Goal: Task Accomplishment & Management: Complete application form

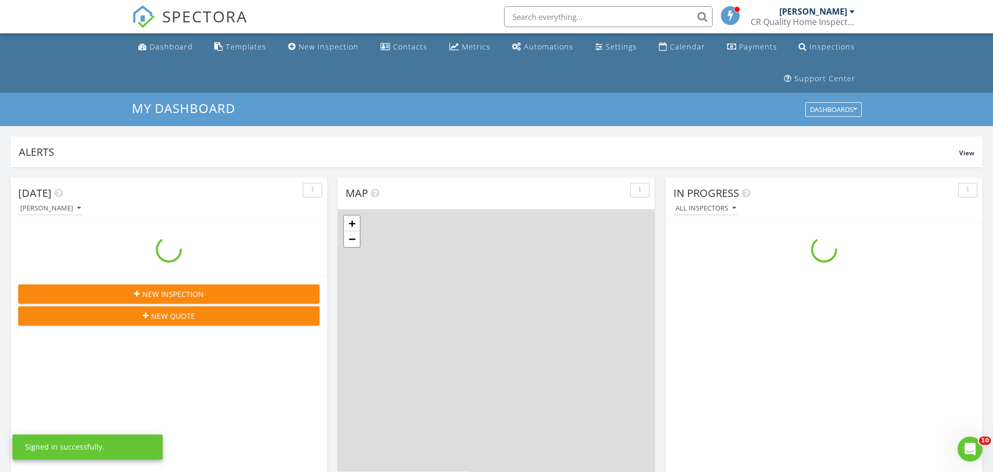
scroll to position [967, 1011]
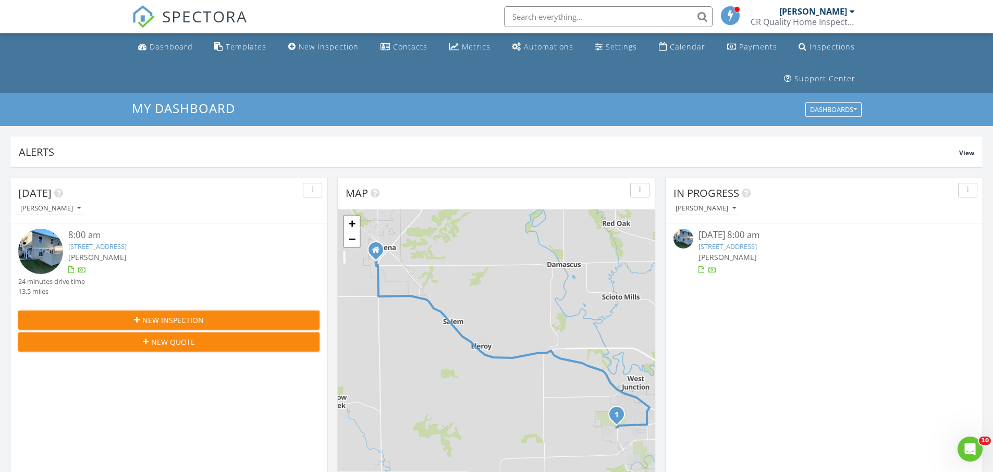
click at [754, 242] on link "[STREET_ADDRESS]" at bounding box center [727, 246] width 58 height 9
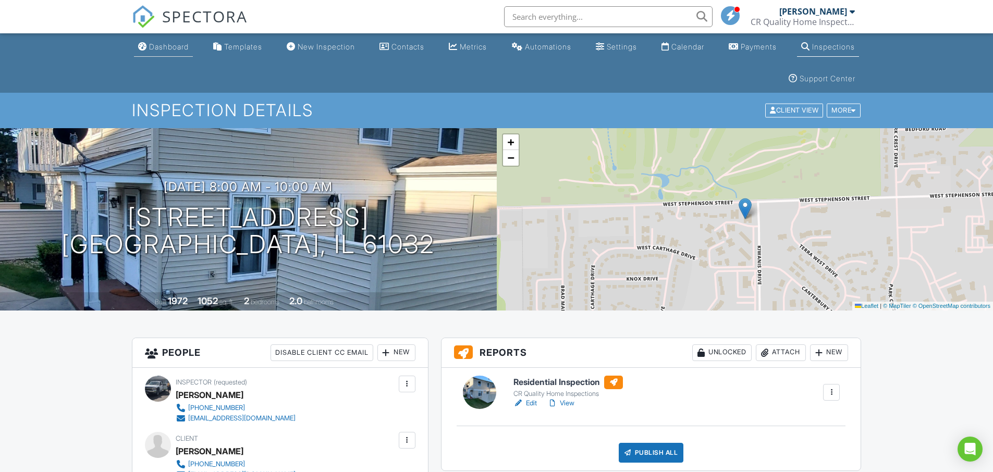
click at [175, 45] on div "Dashboard" at bounding box center [169, 46] width 40 height 9
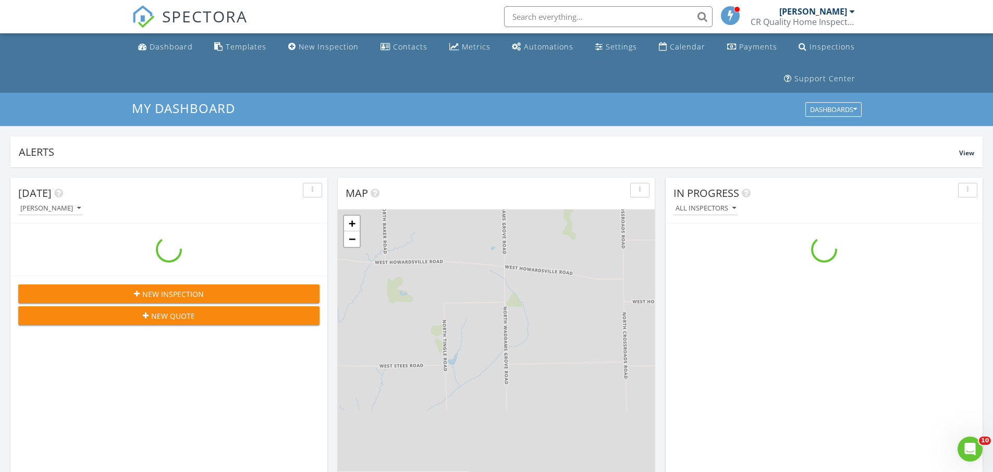
scroll to position [967, 1011]
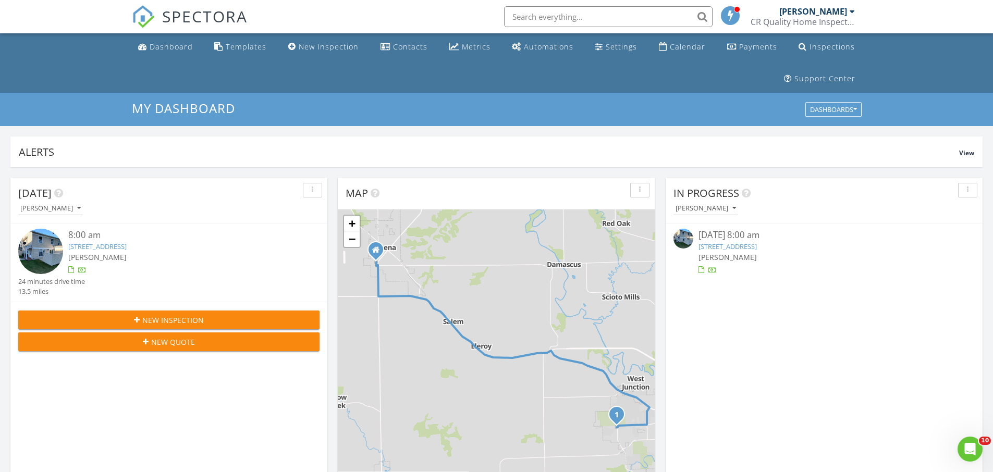
click at [139, 321] on icon "button" at bounding box center [137, 319] width 6 height 7
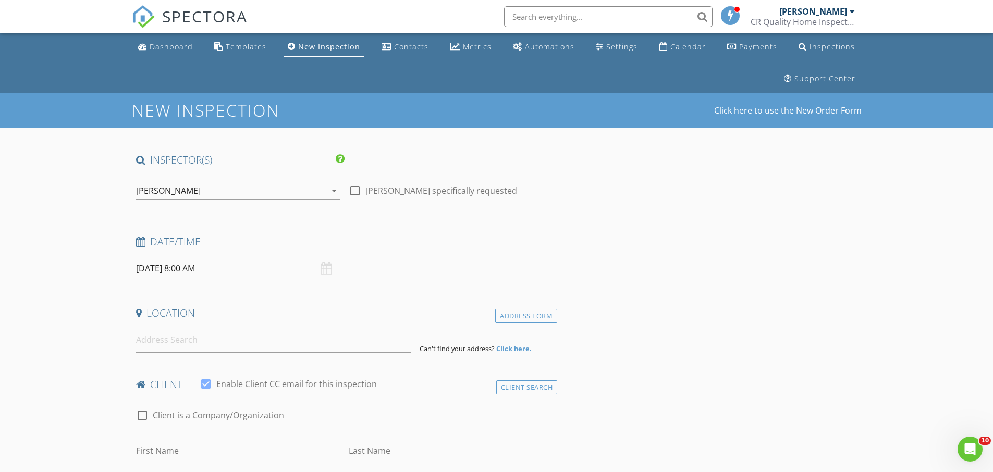
click at [357, 192] on div at bounding box center [355, 191] width 18 height 18
checkbox input "true"
click at [228, 276] on input "08/28/2025 8:00 AM" at bounding box center [238, 269] width 204 height 26
type input "08/29/2025 8:00 AM"
type input "09"
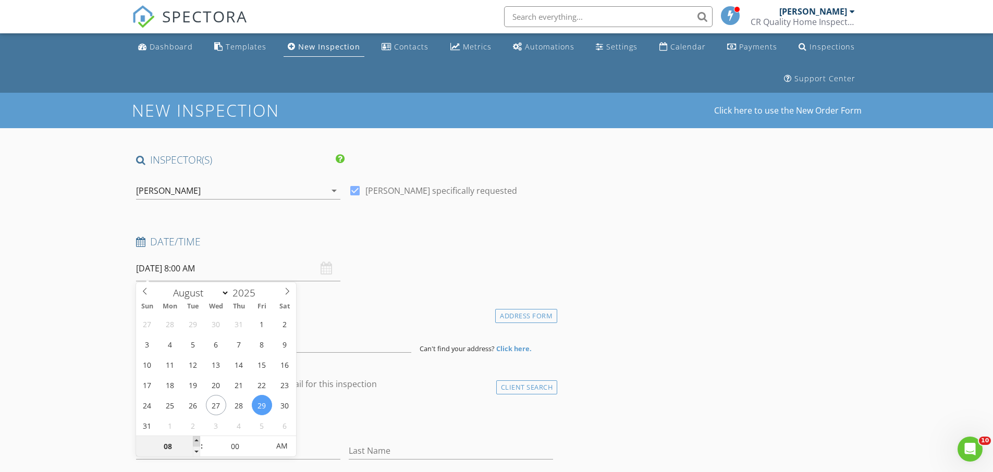
type input "08/29/2025 9:00 AM"
click at [199, 438] on span at bounding box center [196, 441] width 7 height 10
type input "10"
type input "08/29/2025 10:00 AM"
click at [199, 438] on span at bounding box center [196, 441] width 7 height 10
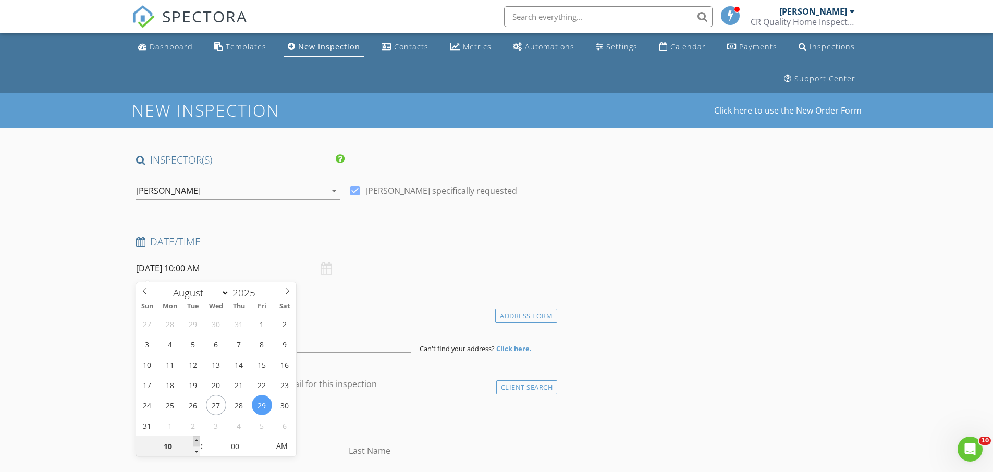
type input "11"
type input "08/29/2025 11:00 AM"
click at [199, 438] on span at bounding box center [196, 441] width 7 height 10
type input "12"
type input "08/29/2025 12:00 PM"
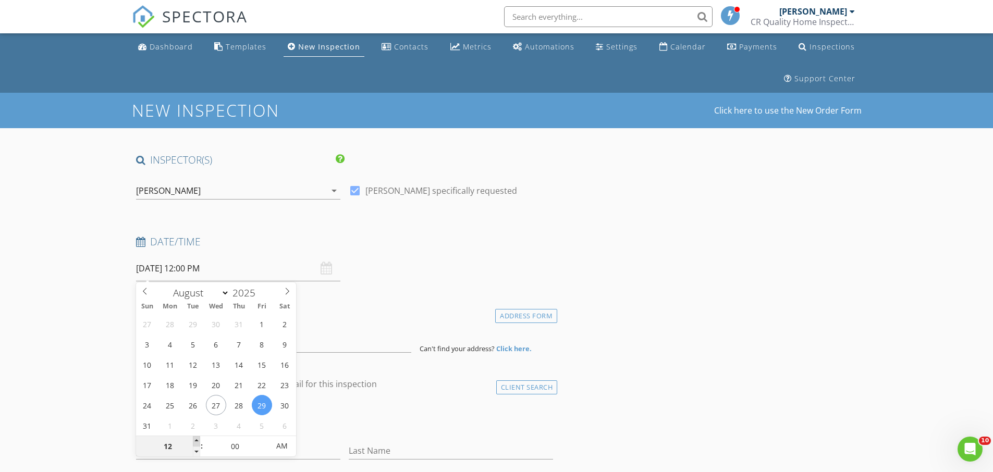
click at [199, 438] on span at bounding box center [196, 441] width 7 height 10
type input "01"
type input "[DATE] 1:00 PM"
click at [199, 437] on span at bounding box center [196, 441] width 7 height 10
click at [330, 333] on input at bounding box center [273, 340] width 275 height 26
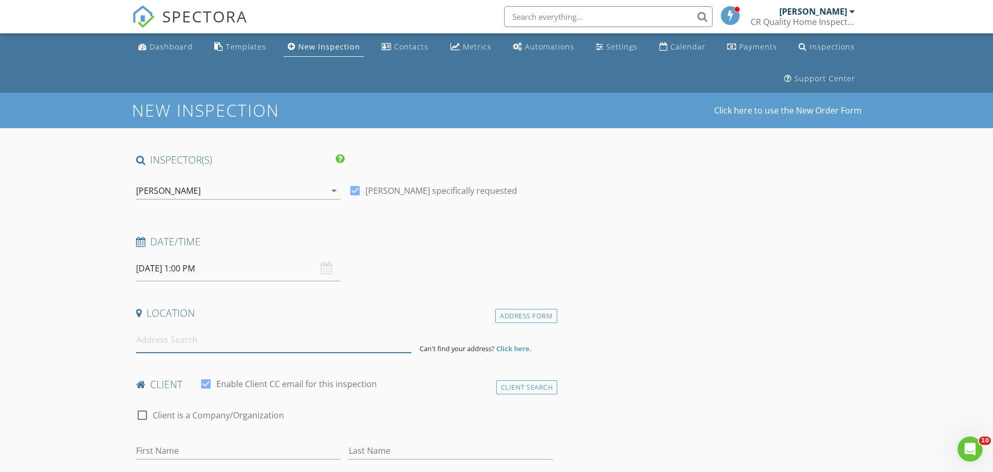
click at [172, 343] on input at bounding box center [273, 340] width 275 height 26
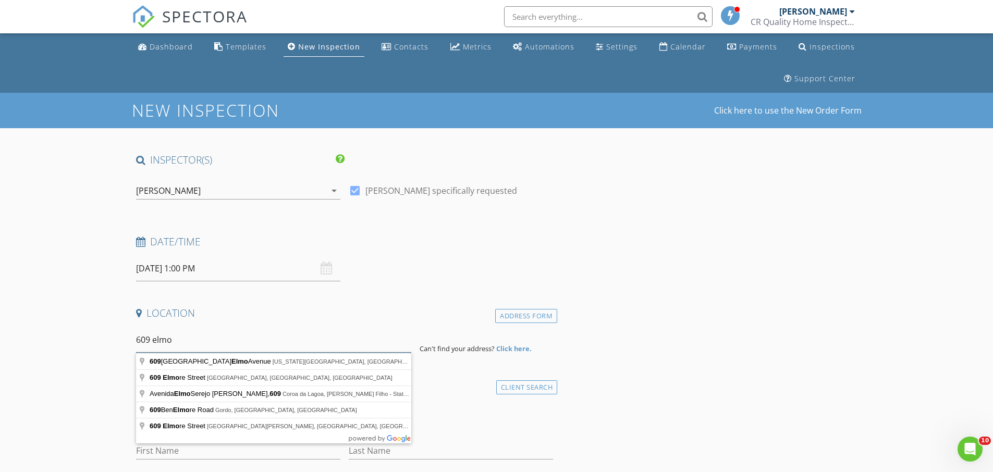
click at [156, 340] on input "609 elmo" at bounding box center [273, 340] width 275 height 26
click at [184, 340] on input "609 Elmo" at bounding box center [273, 340] width 275 height 26
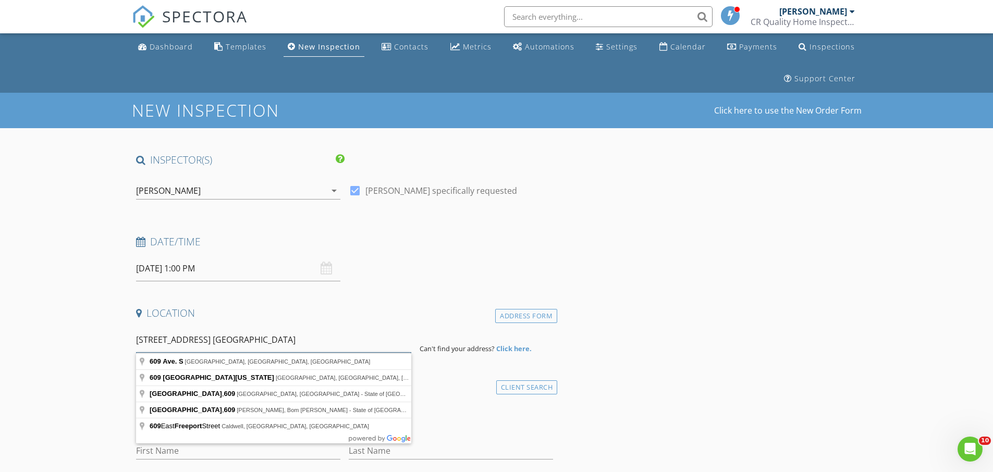
type input "609 Elmo Ave. Freeport"
click at [512, 346] on strong "Click here." at bounding box center [513, 348] width 35 height 9
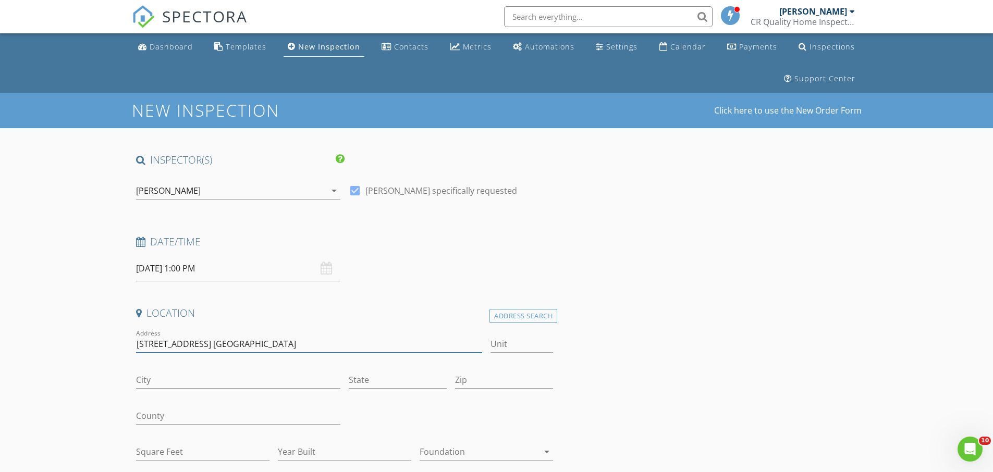
click at [240, 337] on input "609 Elmo Ave. Freeport" at bounding box center [309, 344] width 346 height 17
type input "609 Elmo Ave."
click at [182, 381] on input "City" at bounding box center [238, 380] width 204 height 17
type input "Freeport"
click at [380, 380] on input "State" at bounding box center [398, 380] width 98 height 17
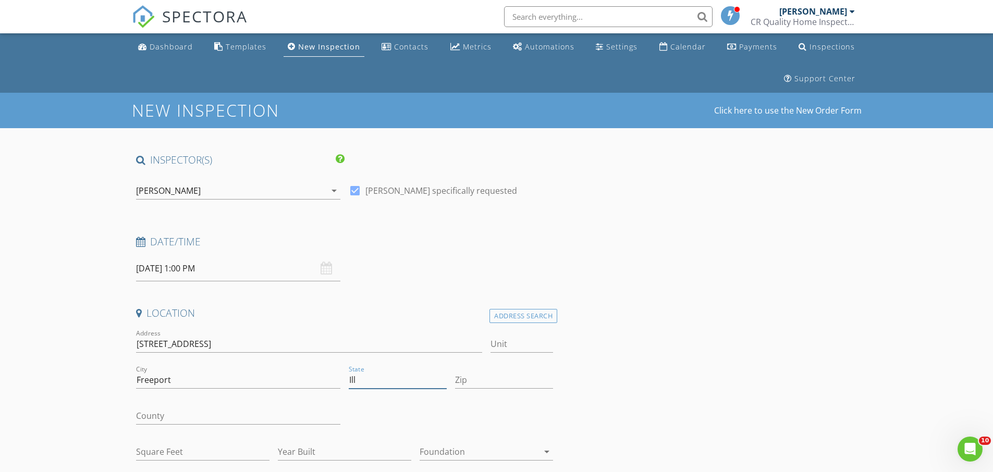
type input "Ill"
click at [471, 380] on input "Zip" at bounding box center [504, 380] width 98 height 17
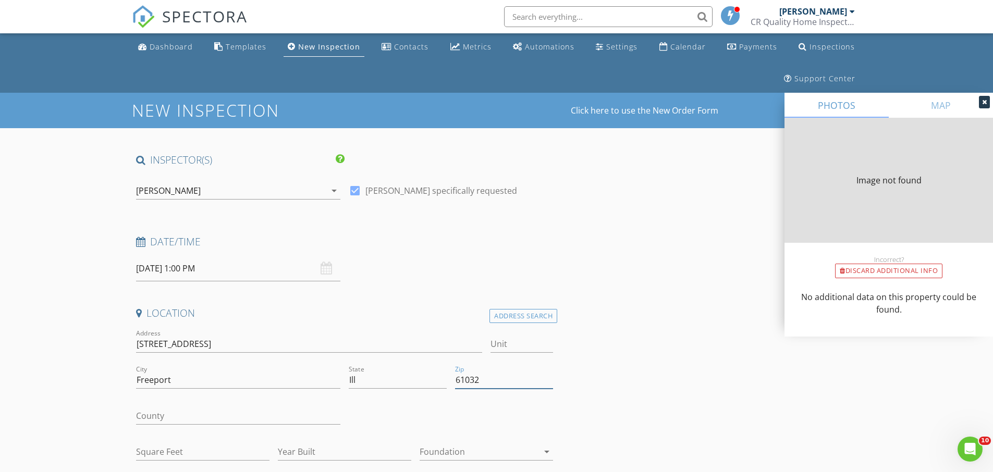
type input "61032"
click at [166, 450] on input "Square Feet" at bounding box center [202, 451] width 133 height 17
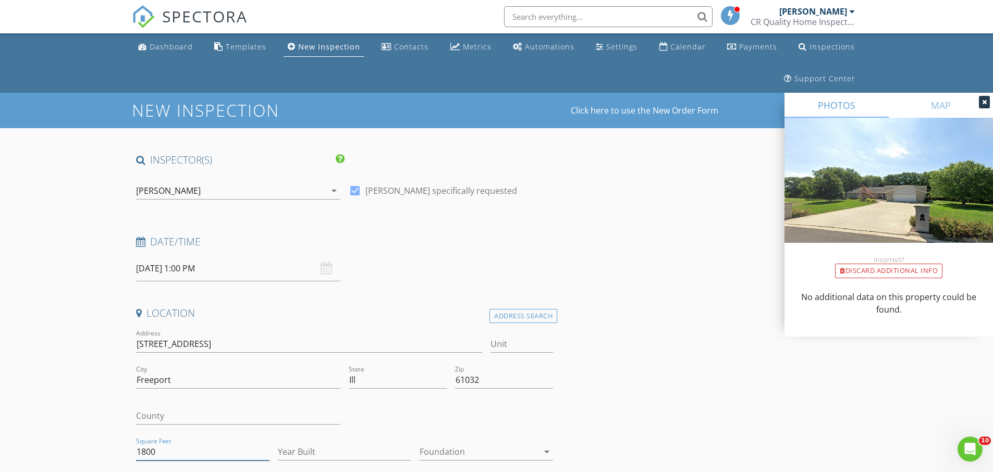
type input "1800"
click at [334, 453] on input "Year Built" at bounding box center [344, 451] width 133 height 17
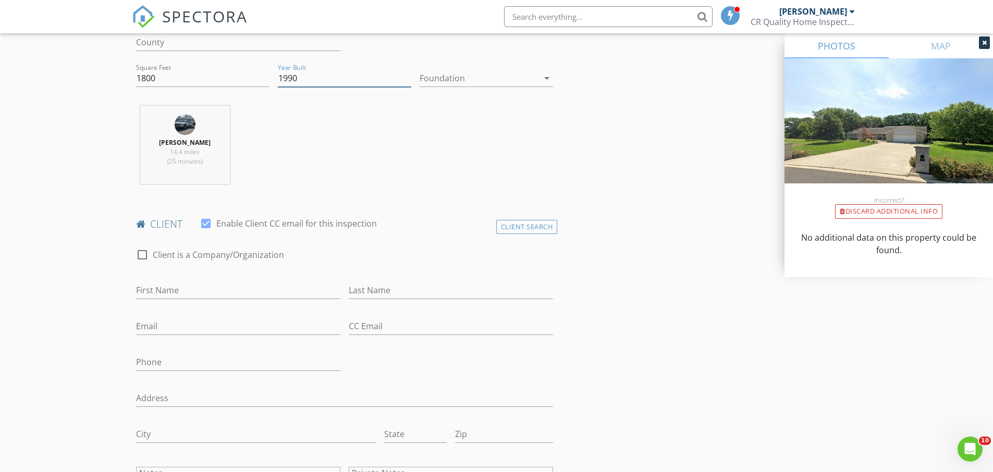
scroll to position [417, 0]
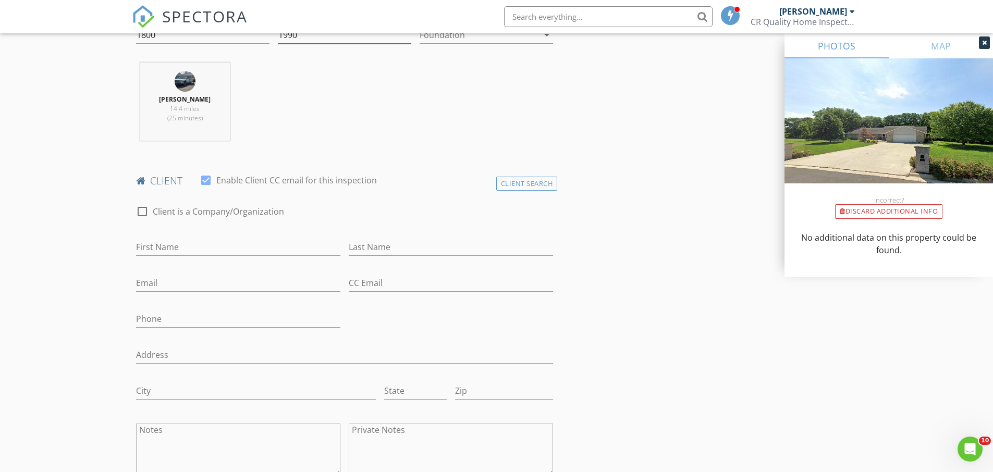
type input "1990"
click at [178, 249] on input "First Name" at bounding box center [238, 247] width 204 height 17
type input "Bradly"
click at [364, 246] on input "Last Name" at bounding box center [451, 247] width 204 height 17
type input "Bressler"
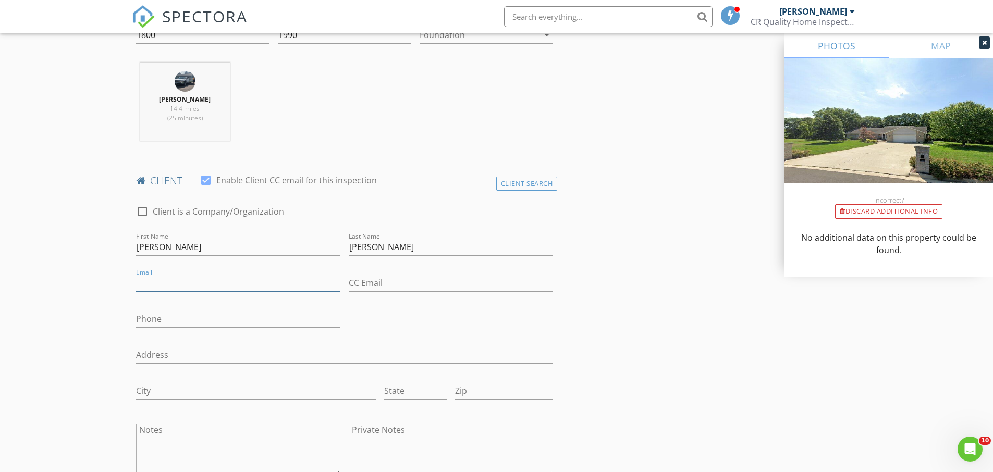
click at [170, 285] on input "Email" at bounding box center [238, 283] width 204 height 17
type input "bresslercarol@gmail.com"
click at [155, 323] on input "Phone" at bounding box center [238, 319] width 204 height 17
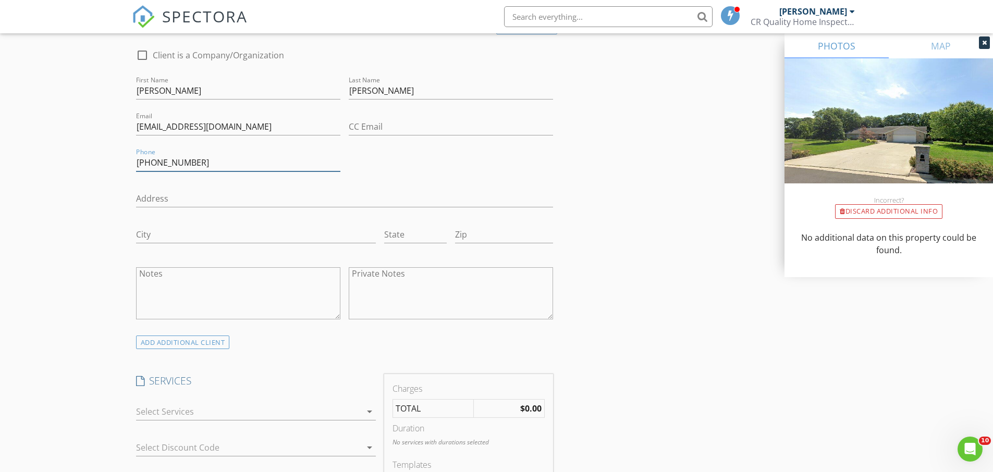
scroll to position [625, 0]
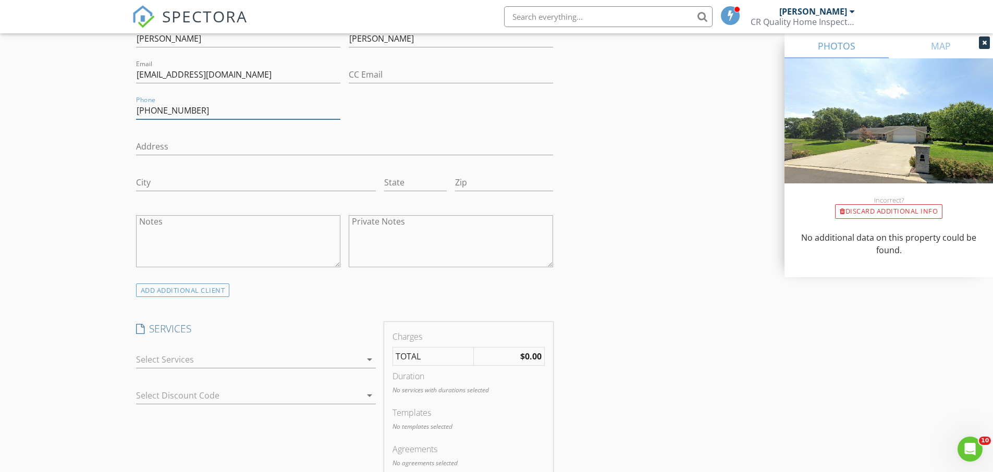
type input "[PHONE_NUMBER]"
click at [222, 358] on div at bounding box center [248, 359] width 225 height 17
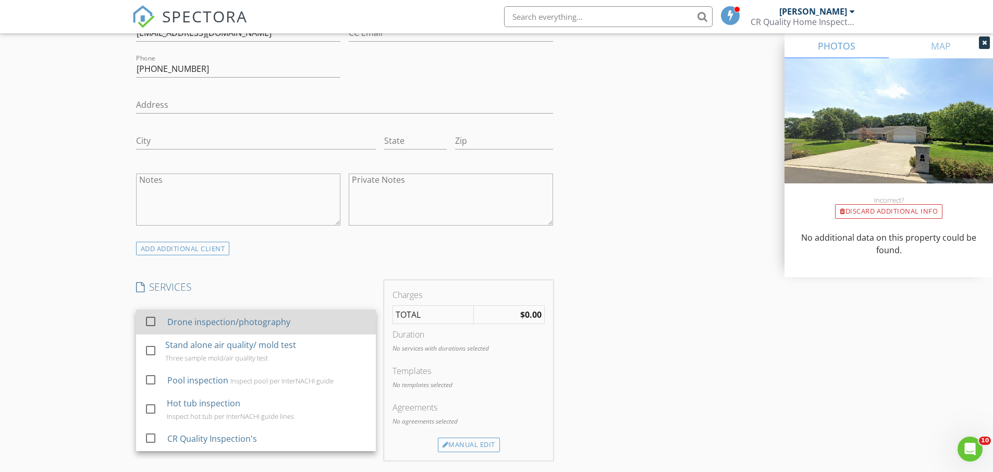
scroll to position [729, 0]
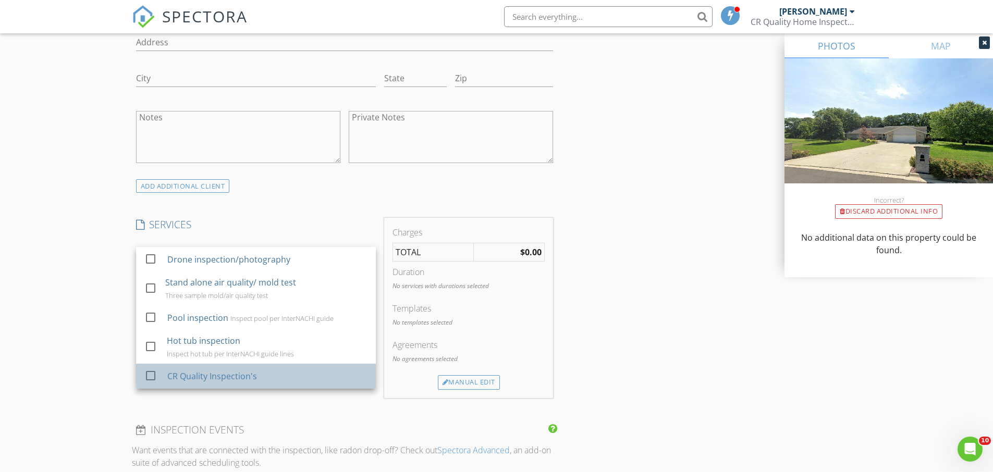
click at [256, 370] on div "CR Quality Inspection's" at bounding box center [267, 376] width 200 height 21
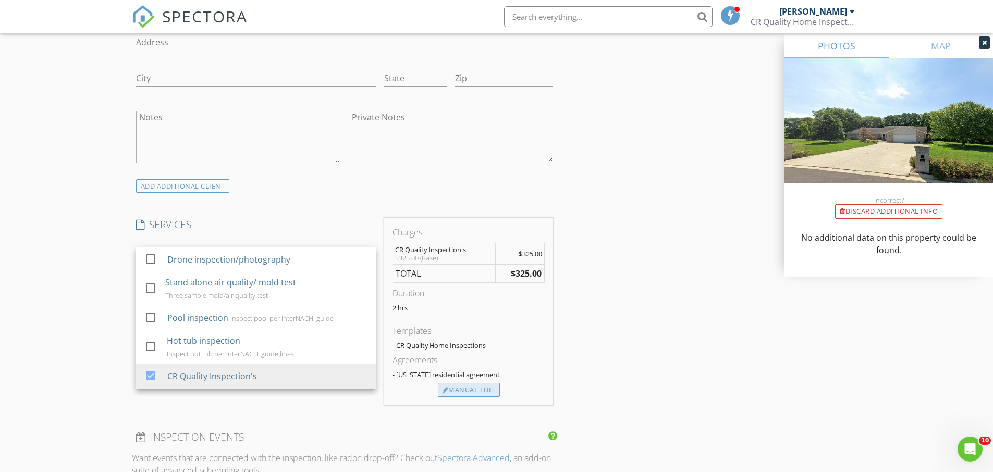
click at [469, 391] on div "Manual Edit" at bounding box center [469, 390] width 62 height 15
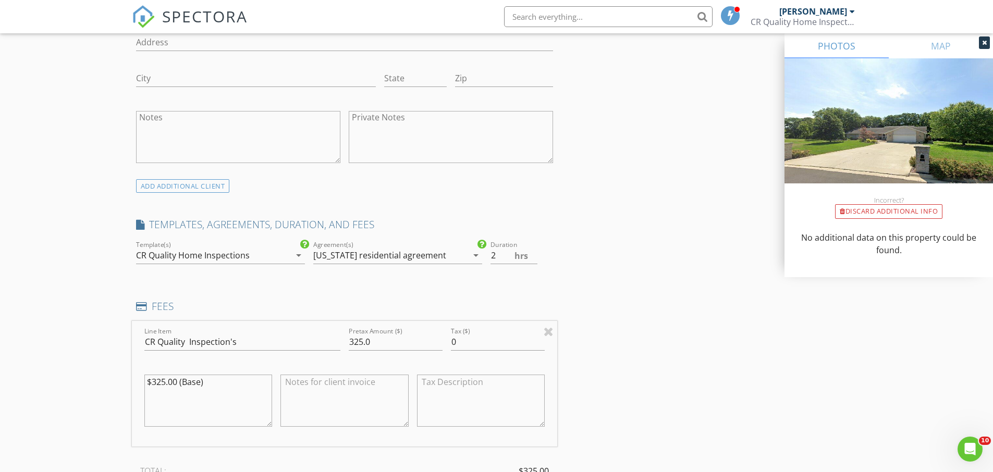
click at [162, 381] on textarea "$325.00 (Base)" at bounding box center [208, 401] width 128 height 52
type textarea "$375.00 (Base)"
click at [358, 337] on input "325.0" at bounding box center [396, 341] width 94 height 17
type input "375.0"
click at [205, 388] on textarea "$375.00 (Base)" at bounding box center [208, 401] width 128 height 52
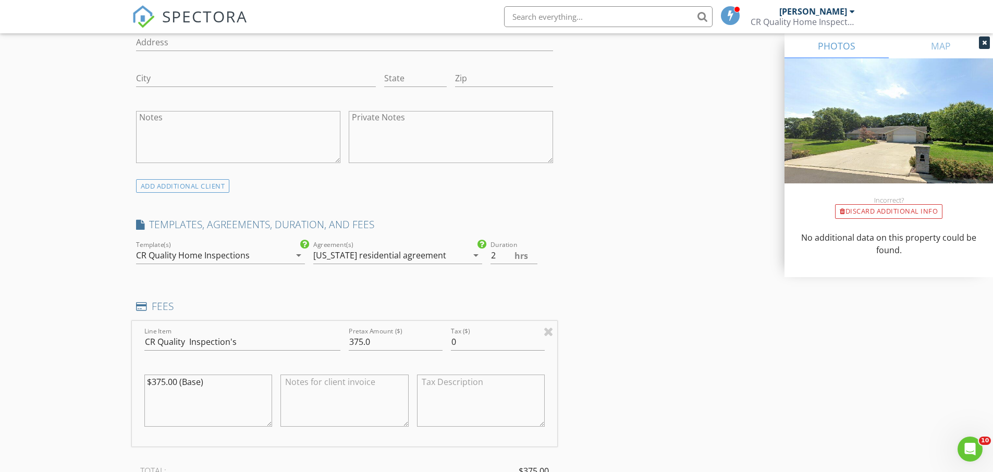
click at [208, 383] on textarea "$375.00 (Base)" at bounding box center [208, 401] width 128 height 52
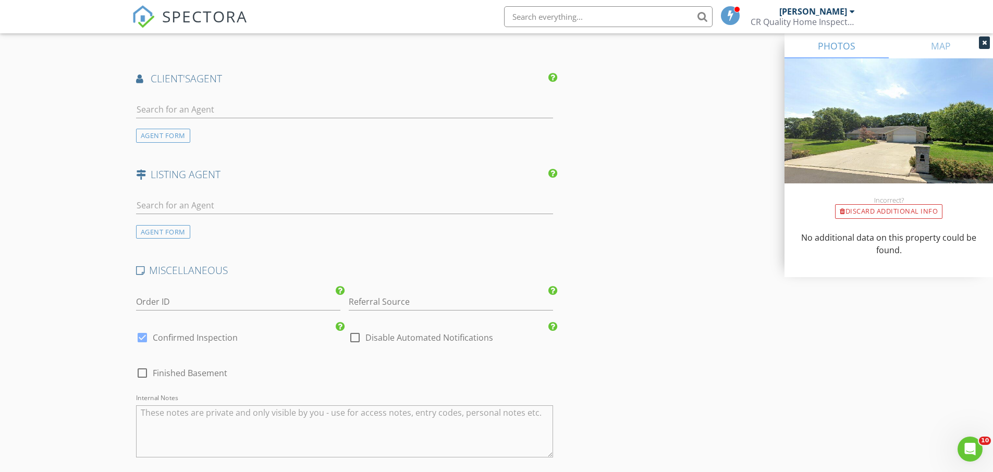
scroll to position [1407, 0]
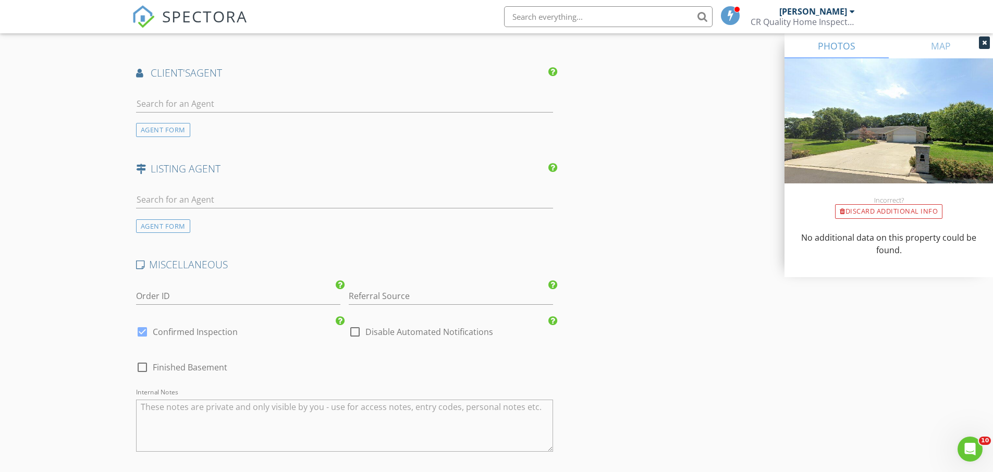
type textarea "$375.00"
click at [516, 300] on input "Referral Source" at bounding box center [451, 296] width 204 height 17
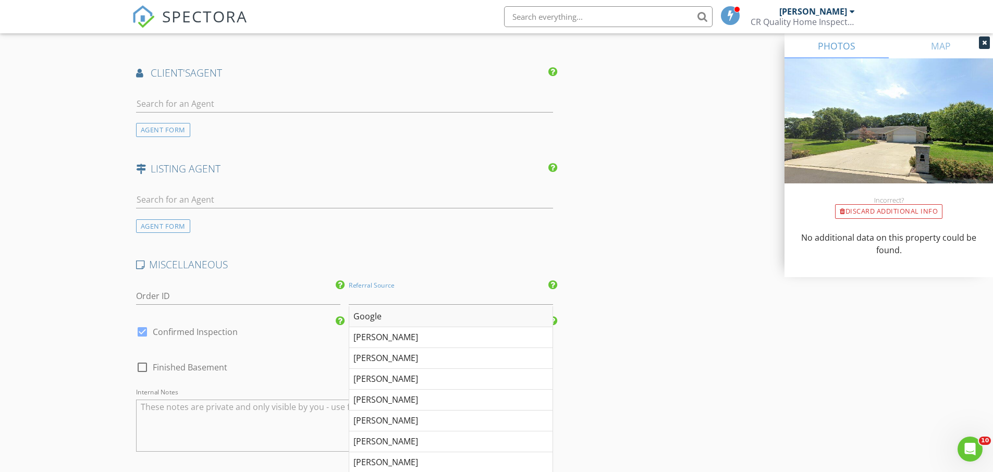
click at [431, 313] on div "Google" at bounding box center [450, 316] width 203 height 21
type input "Google"
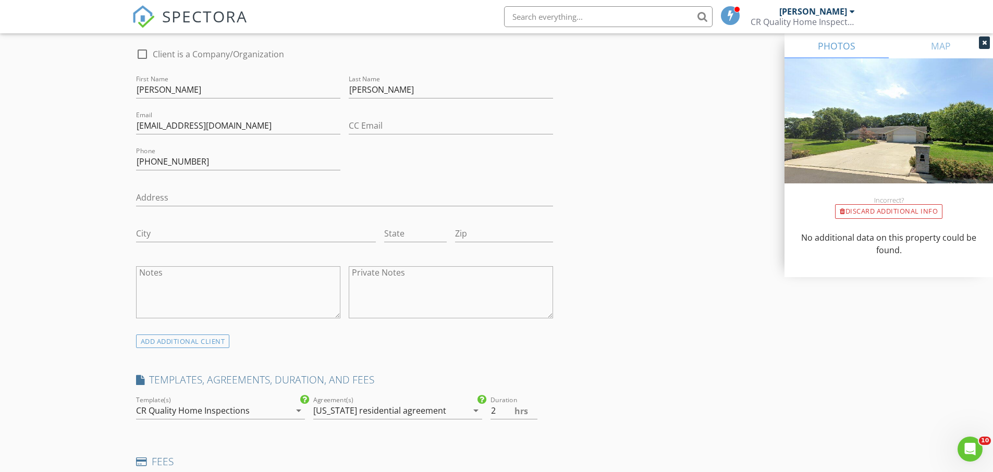
scroll to position [417, 0]
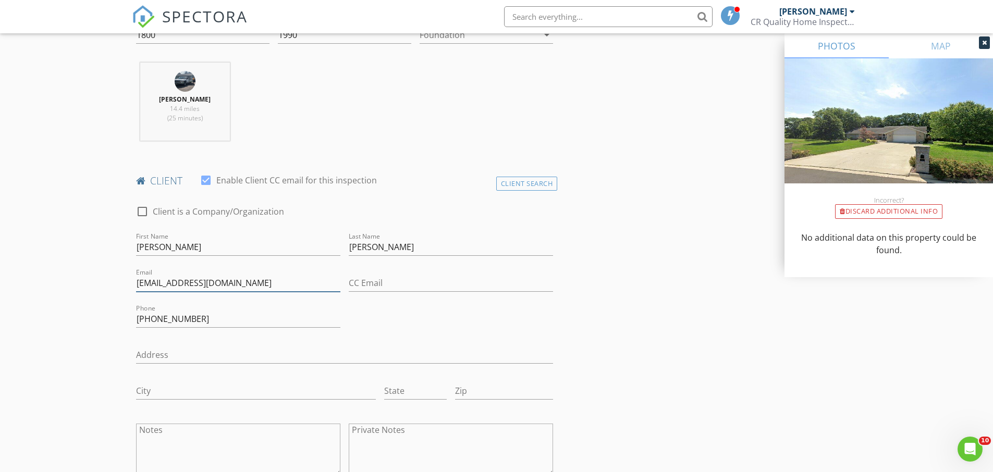
click at [189, 279] on input "bresslercarol@gmail.com" at bounding box center [238, 283] width 204 height 17
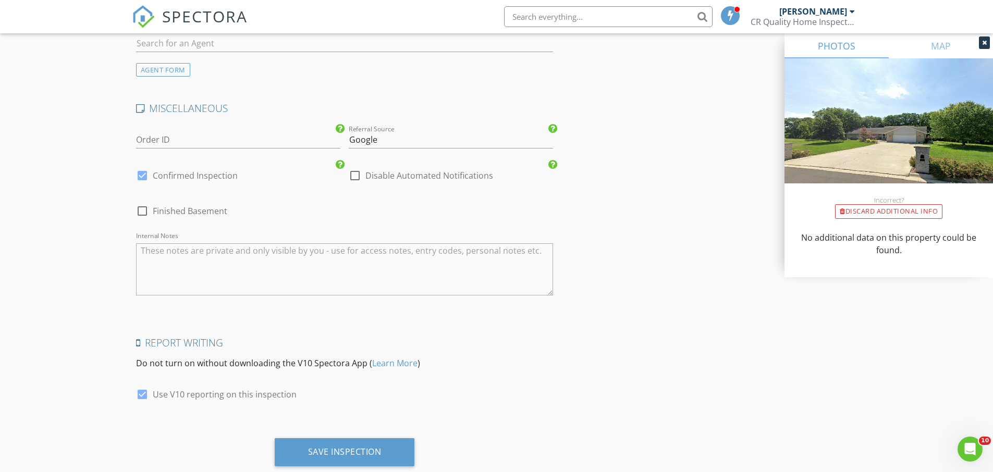
scroll to position [1590, 0]
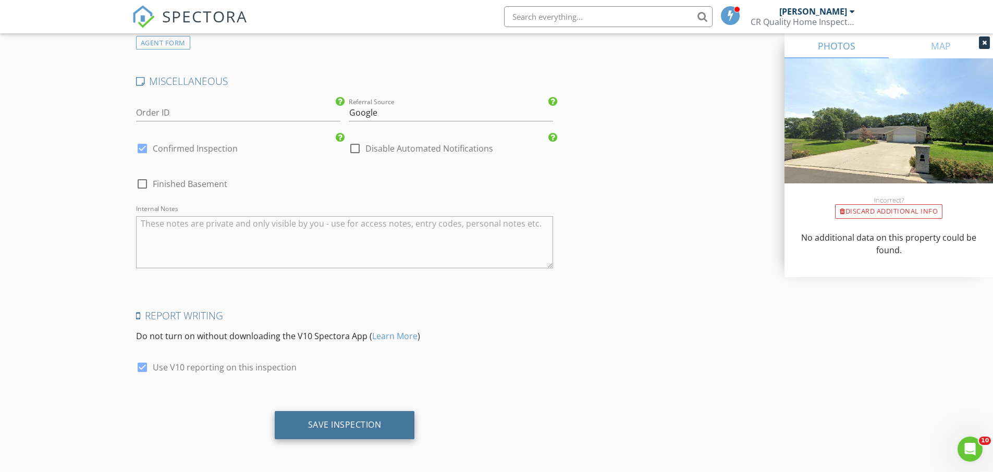
type input "bresslercarol66@gmail.com"
click at [331, 417] on div "Save Inspection" at bounding box center [345, 425] width 140 height 28
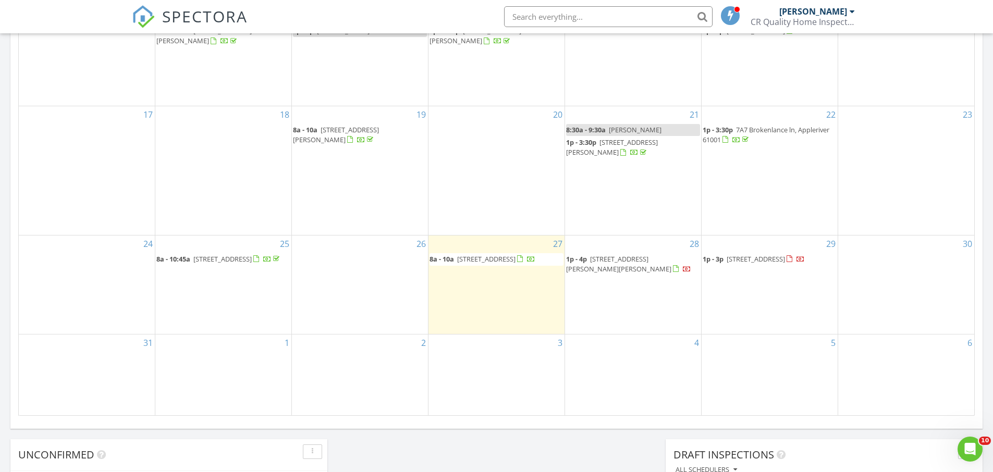
scroll to position [573, 0]
click at [747, 258] on span "[STREET_ADDRESS]" at bounding box center [755, 257] width 58 height 9
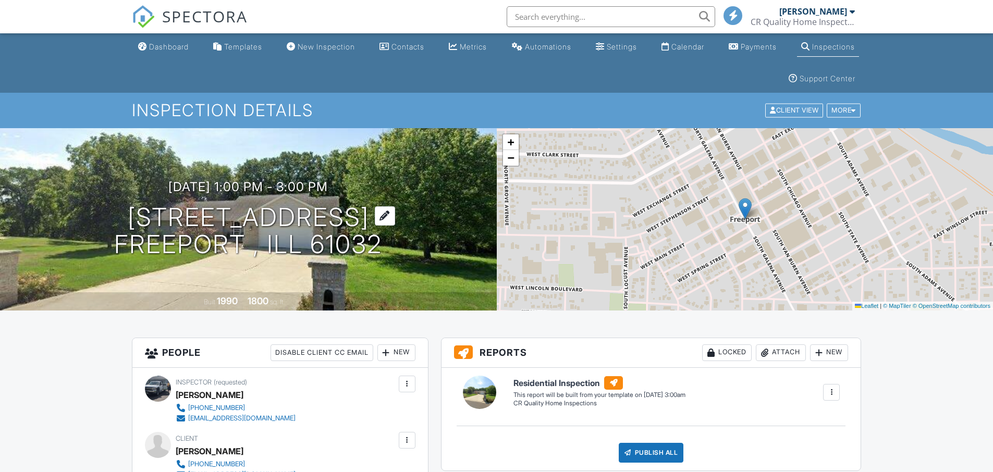
click at [387, 210] on div at bounding box center [385, 215] width 20 height 19
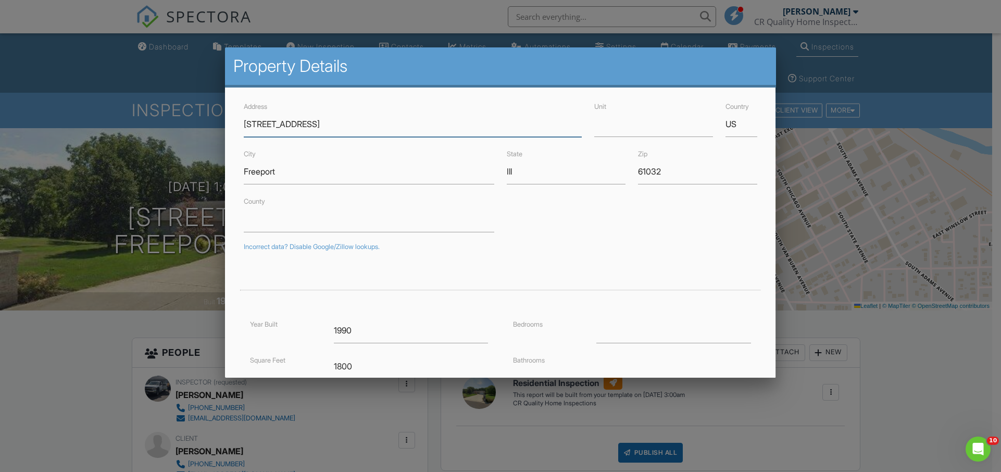
click at [304, 123] on input "609 Elmo Ave." at bounding box center [413, 125] width 338 height 26
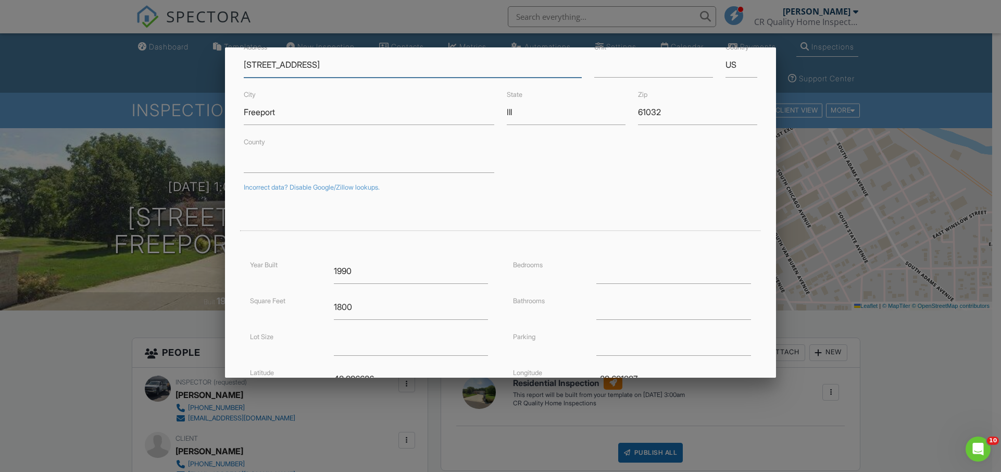
scroll to position [190, 0]
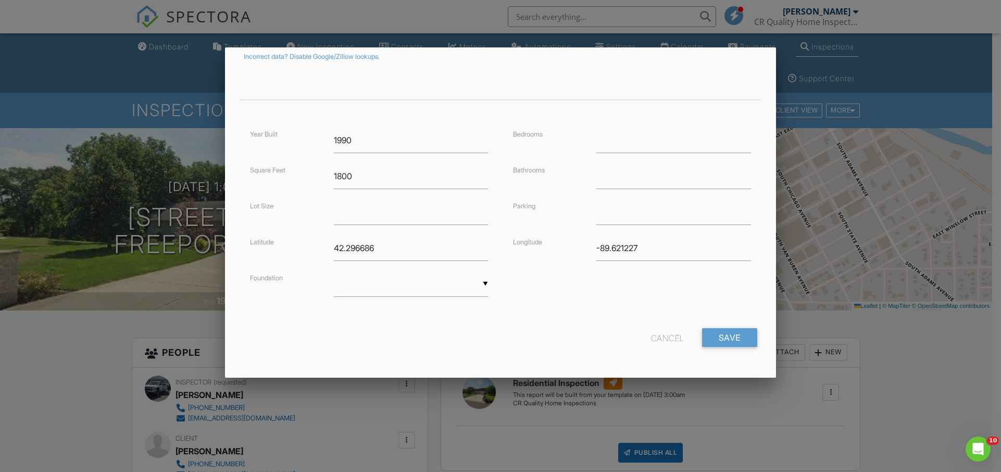
type input "[STREET_ADDRESS]"
click at [362, 148] on input "1990" at bounding box center [411, 141] width 154 height 26
type input "42.2751923"
type input "-89.6628111"
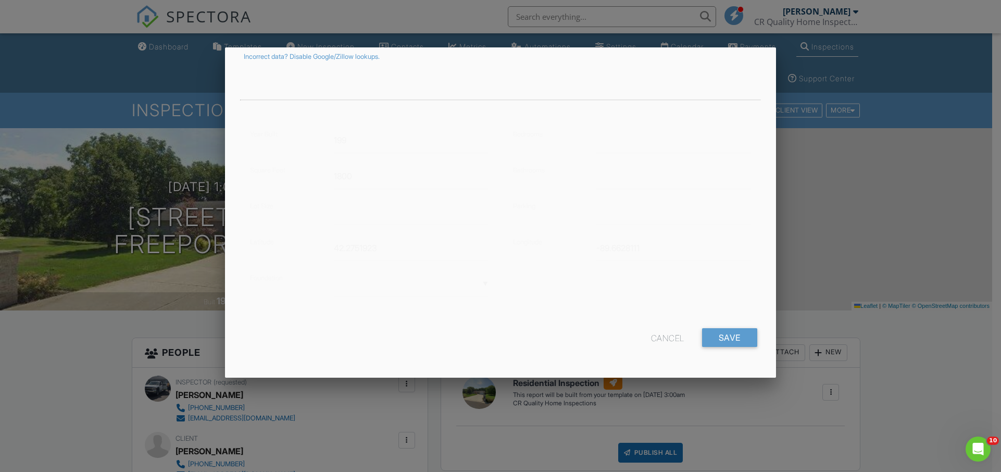
scroll to position [0, 0]
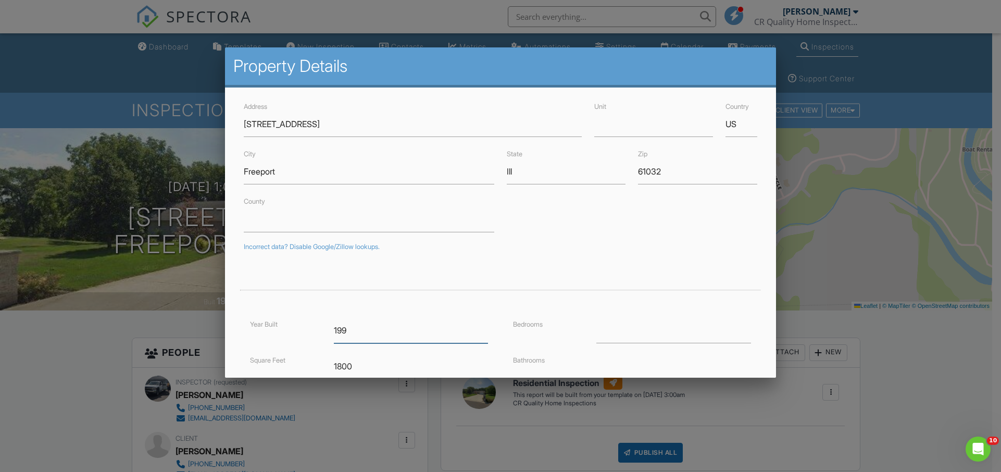
click at [349, 329] on input "199" at bounding box center [411, 331] width 154 height 26
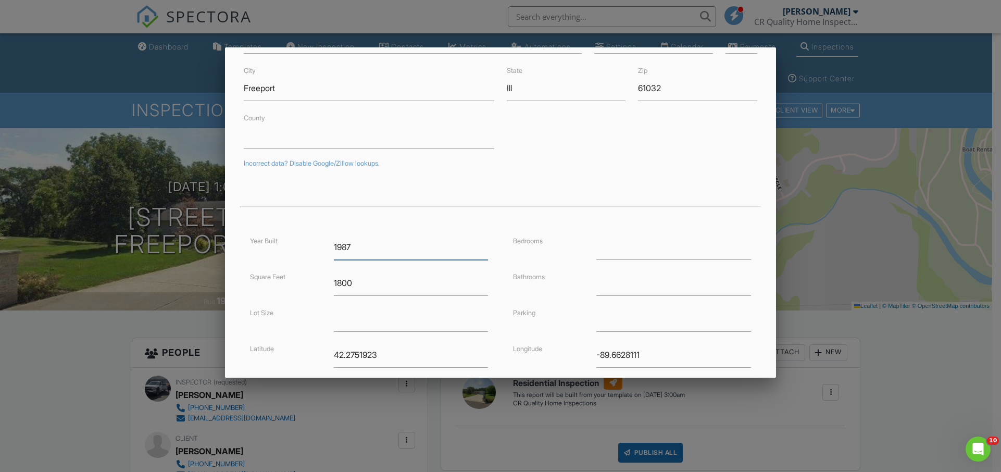
scroll to position [190, 0]
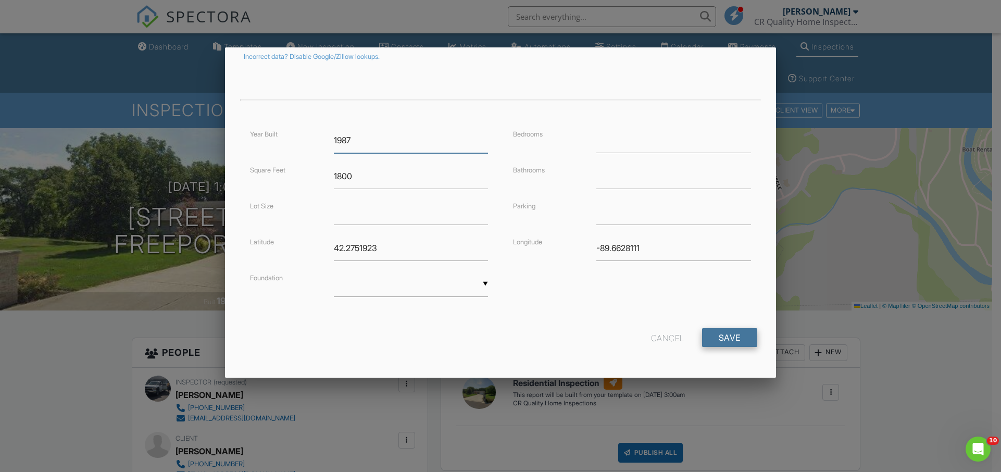
type input "1987"
click at [734, 341] on input "Save" at bounding box center [729, 337] width 55 height 19
type input "4"
click at [642, 247] on input "-89.6628111" at bounding box center [674, 249] width 154 height 26
type input "-8"
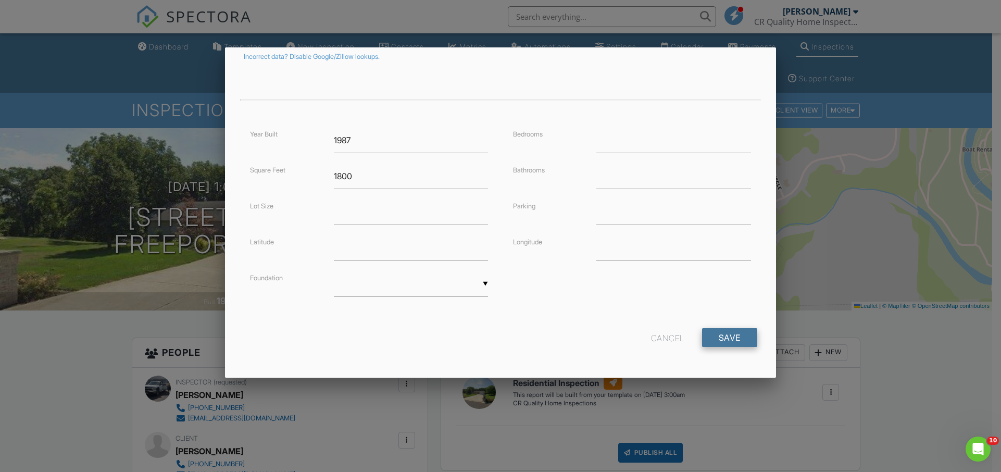
click at [715, 335] on input "Save" at bounding box center [729, 337] width 55 height 19
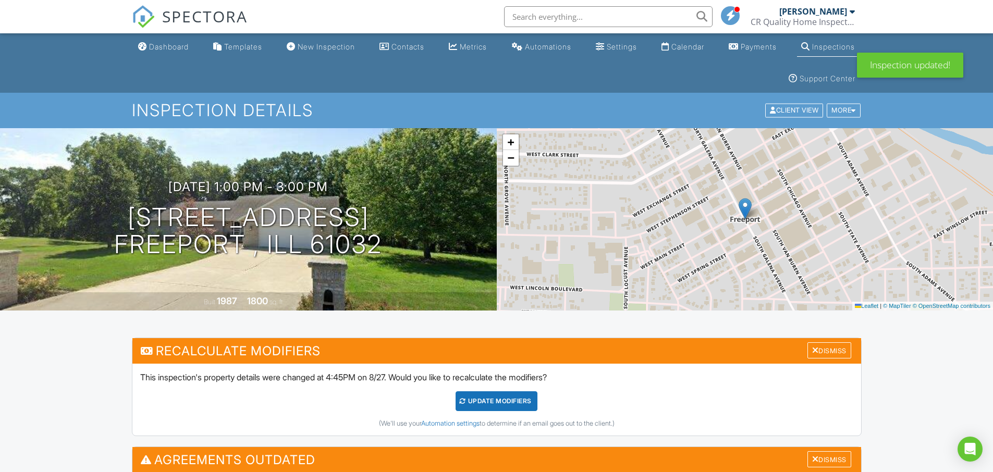
click at [488, 400] on div "UPDATE Modifiers" at bounding box center [496, 401] width 82 height 20
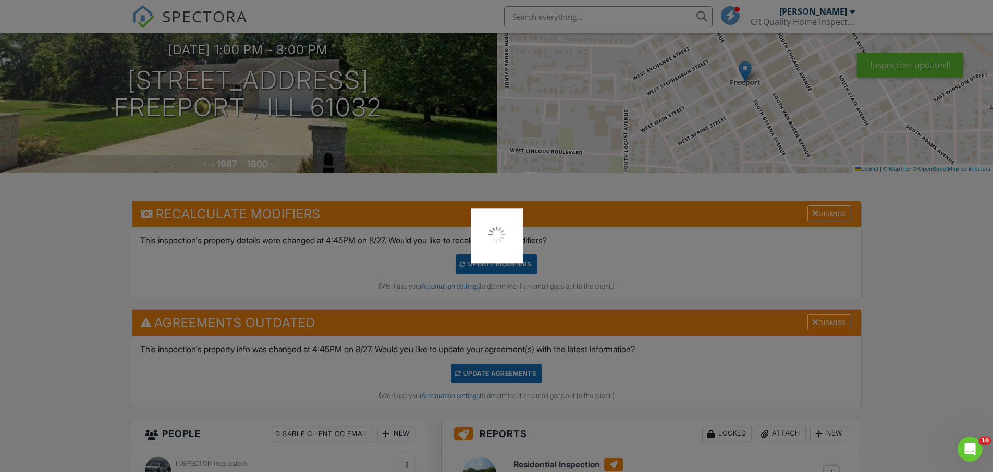
scroll to position [156, 0]
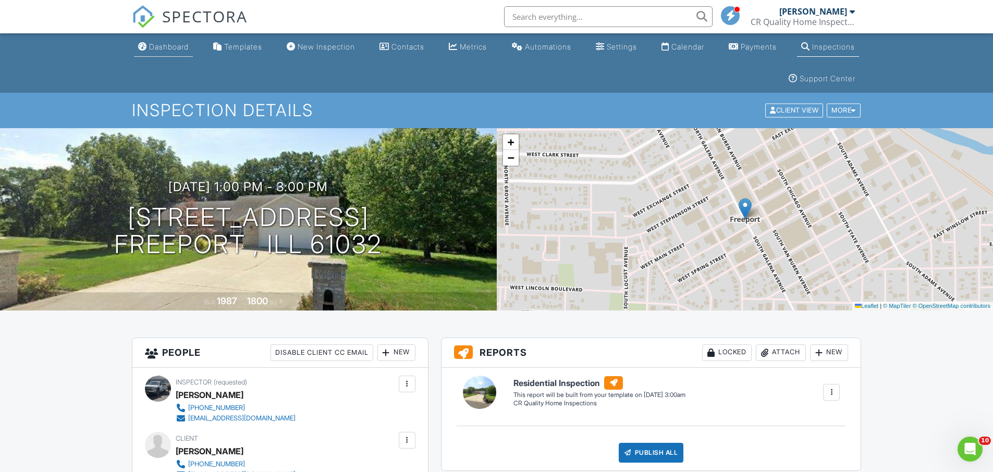
click at [160, 43] on div "Dashboard" at bounding box center [169, 46] width 40 height 9
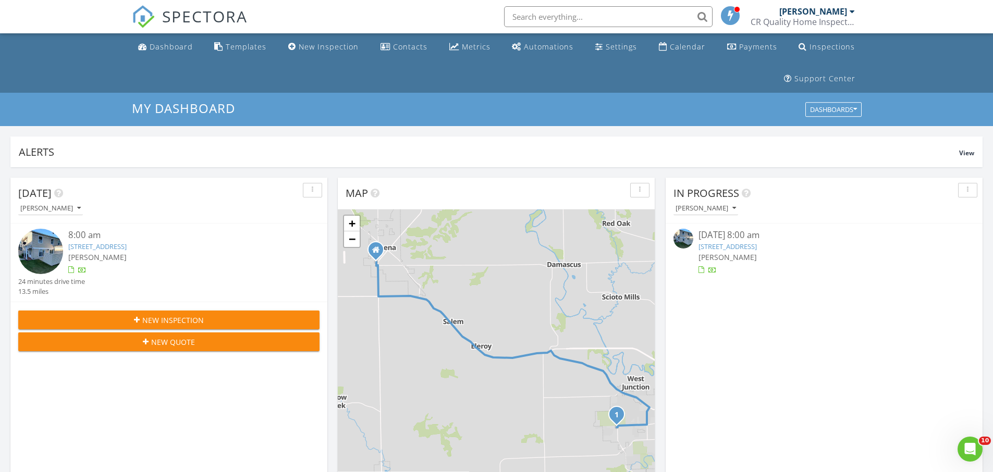
click at [757, 244] on link "[STREET_ADDRESS]" at bounding box center [727, 246] width 58 height 9
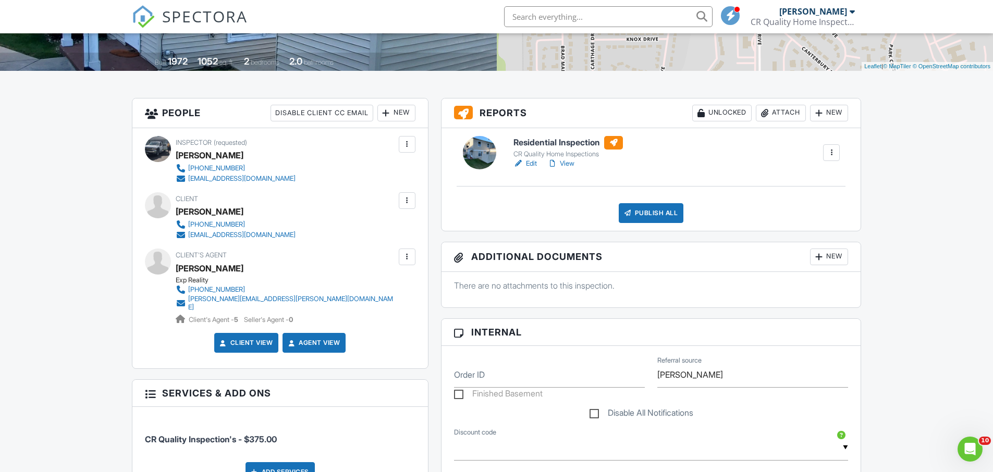
scroll to position [208, 0]
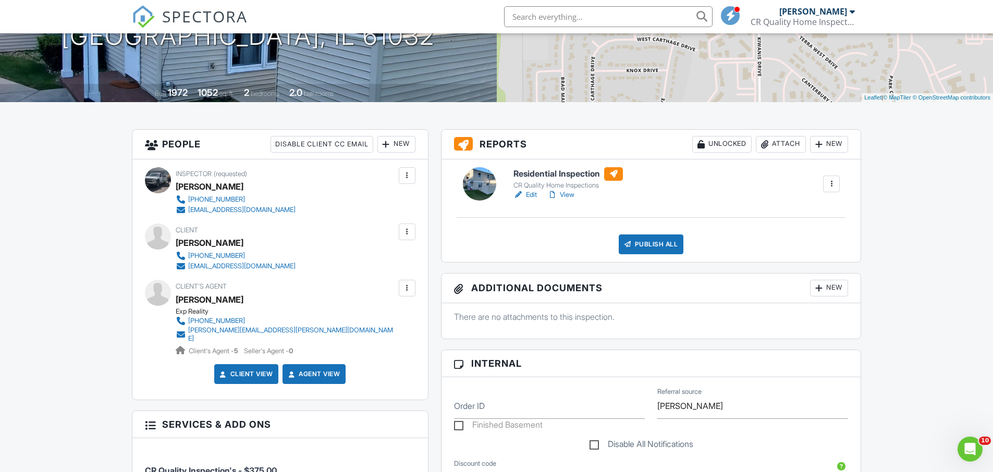
click at [559, 192] on link "View" at bounding box center [560, 195] width 27 height 10
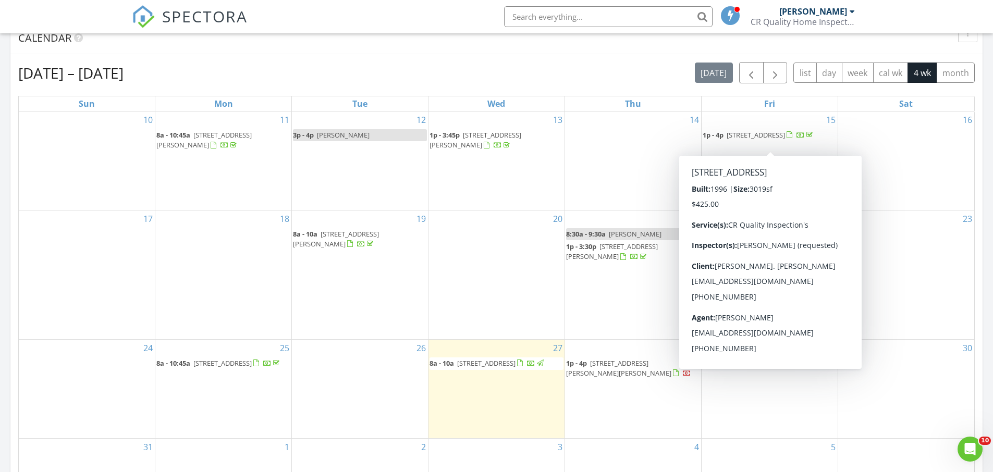
scroll to position [469, 0]
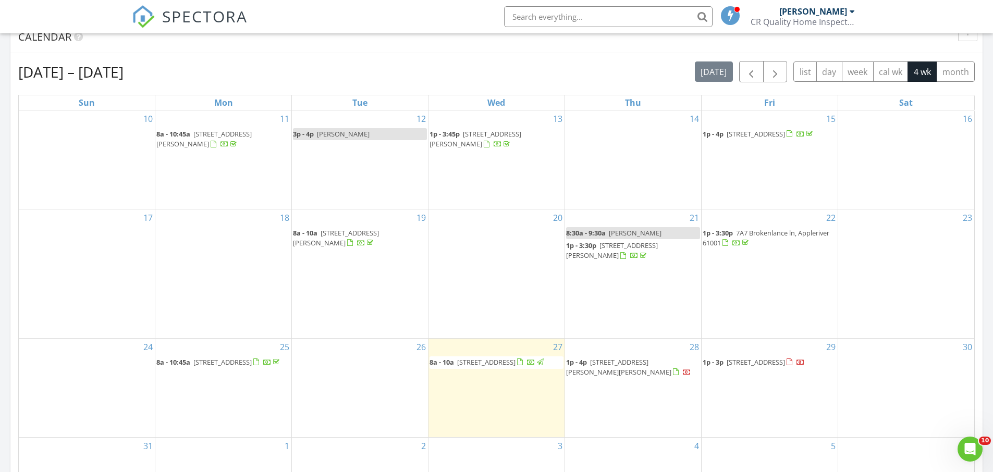
click at [749, 382] on div "29 1p - 3p 609 Elmo Dr. , Freeport 61032" at bounding box center [769, 388] width 136 height 99
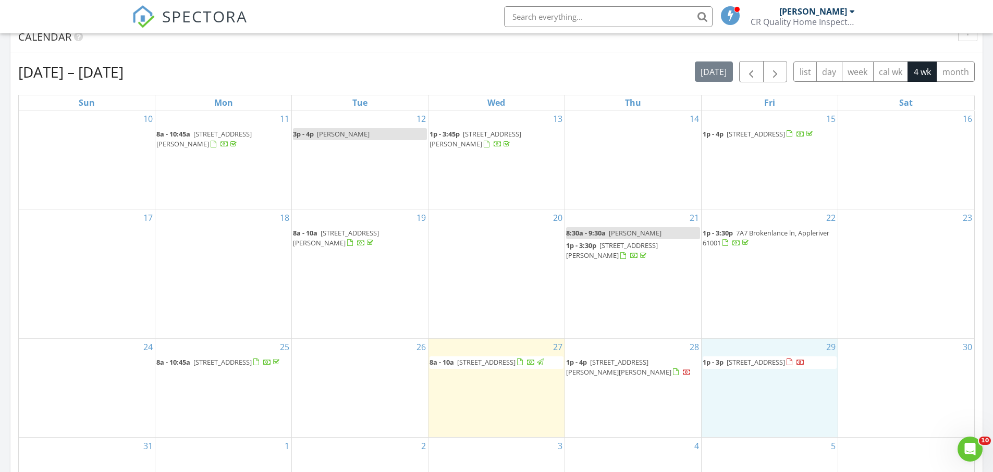
click at [725, 366] on link "1p - 3p 609 Elmo Dr. , Freeport 61032" at bounding box center [753, 361] width 102 height 9
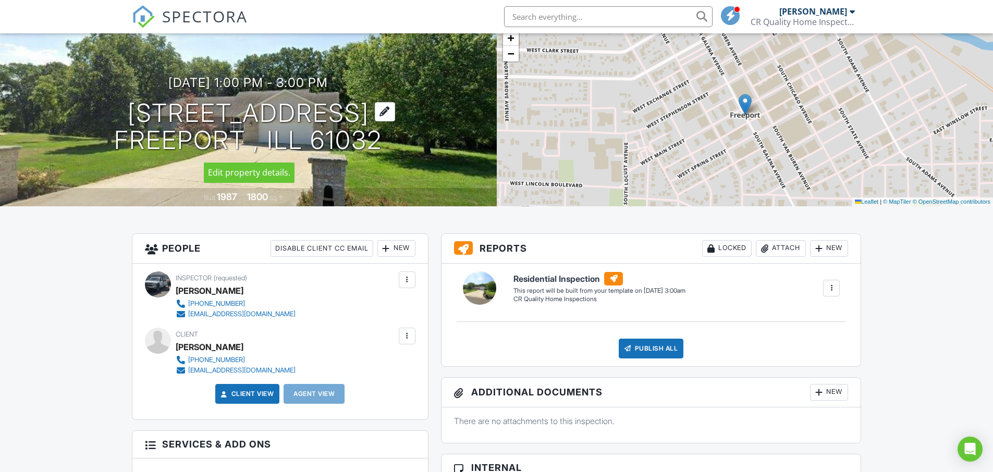
click at [382, 110] on div at bounding box center [385, 111] width 20 height 19
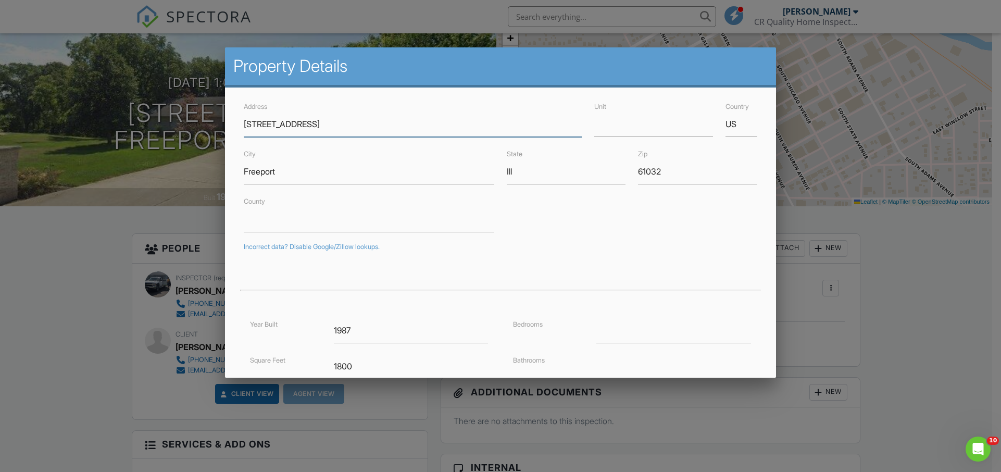
click at [279, 125] on input "[STREET_ADDRESS]" at bounding box center [413, 125] width 338 height 26
type input "[STREET_ADDRESS]"
type input "42.3035727"
type input "-89.6587205"
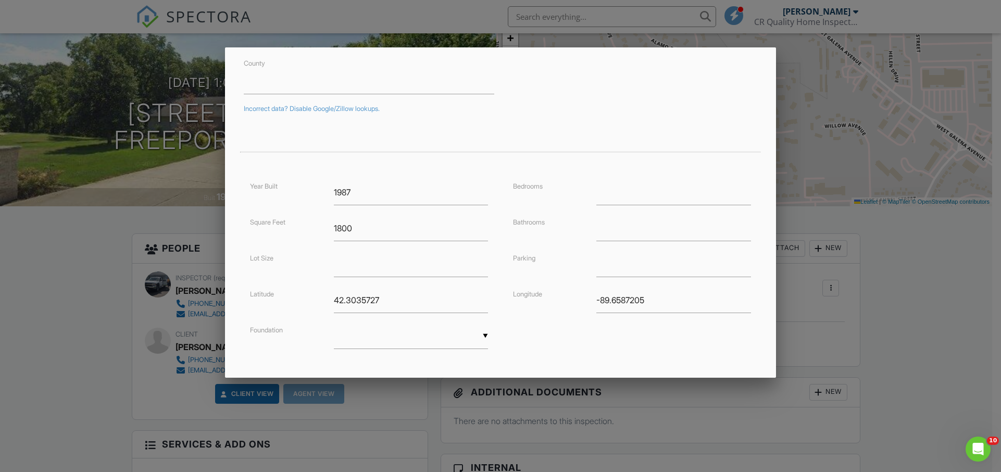
scroll to position [156, 0]
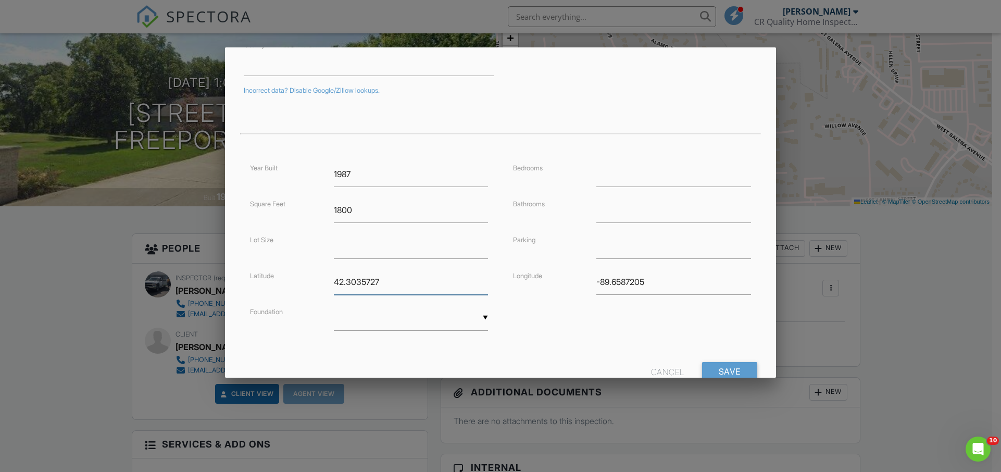
click at [399, 273] on input "42.3035727" at bounding box center [411, 282] width 154 height 26
type input "4"
click at [644, 278] on input "-89.6587205" at bounding box center [674, 282] width 154 height 26
type input "-8"
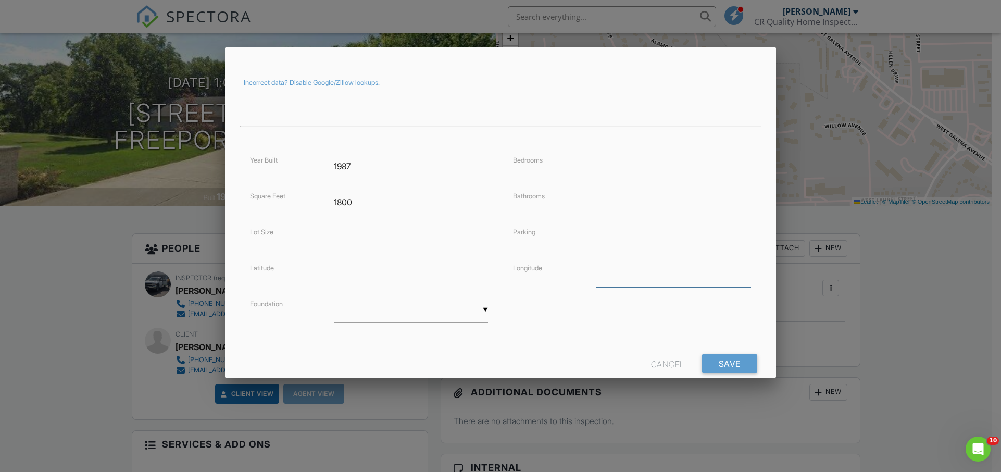
scroll to position [190, 0]
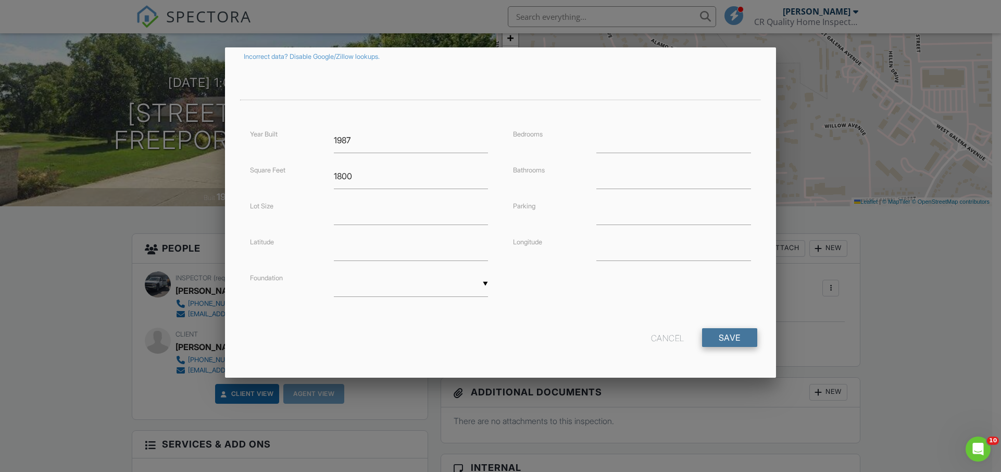
click at [725, 339] on input "Save" at bounding box center [729, 337] width 55 height 19
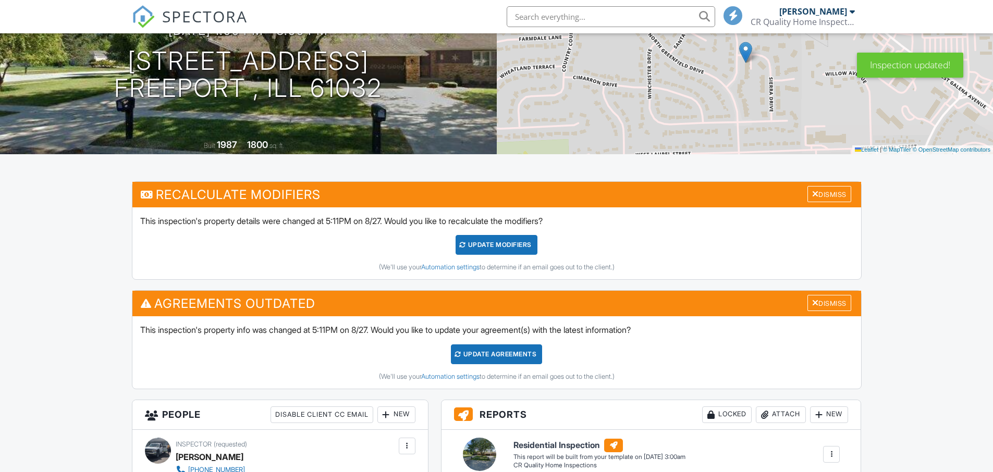
click at [506, 247] on div "UPDATE Modifiers" at bounding box center [496, 245] width 82 height 20
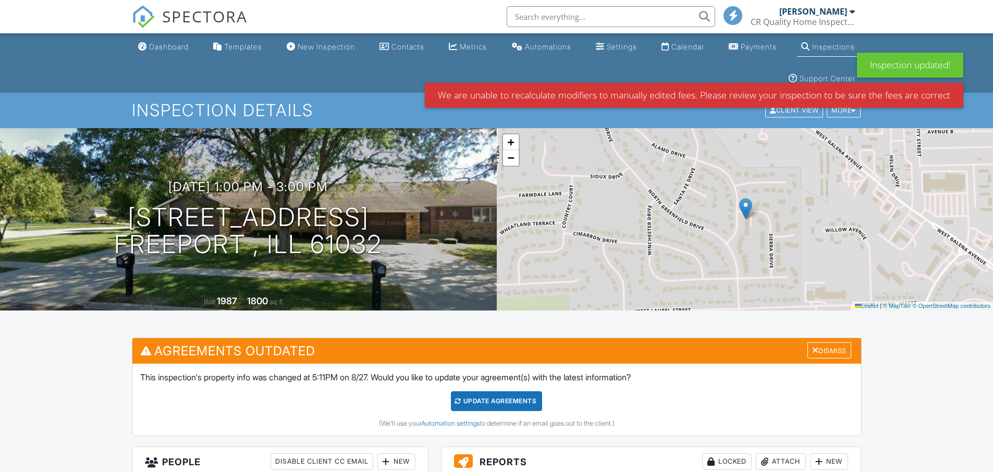
click at [472, 401] on div "Update Agreements" at bounding box center [496, 401] width 91 height 20
